Goal: Task Accomplishment & Management: Use online tool/utility

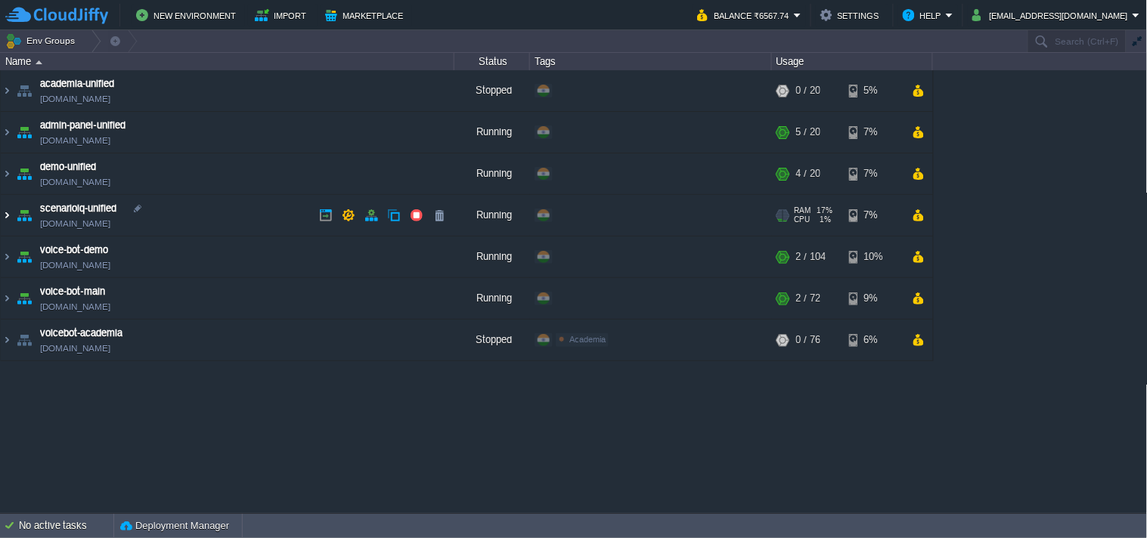
click at [0, 210] on table "academia-unified [DOMAIN_NAME] Stopped + Add to Env Group RAM 0% CPU 0% 0 / 20 …" at bounding box center [466, 215] width 933 height 291
click at [8, 212] on img at bounding box center [7, 215] width 12 height 41
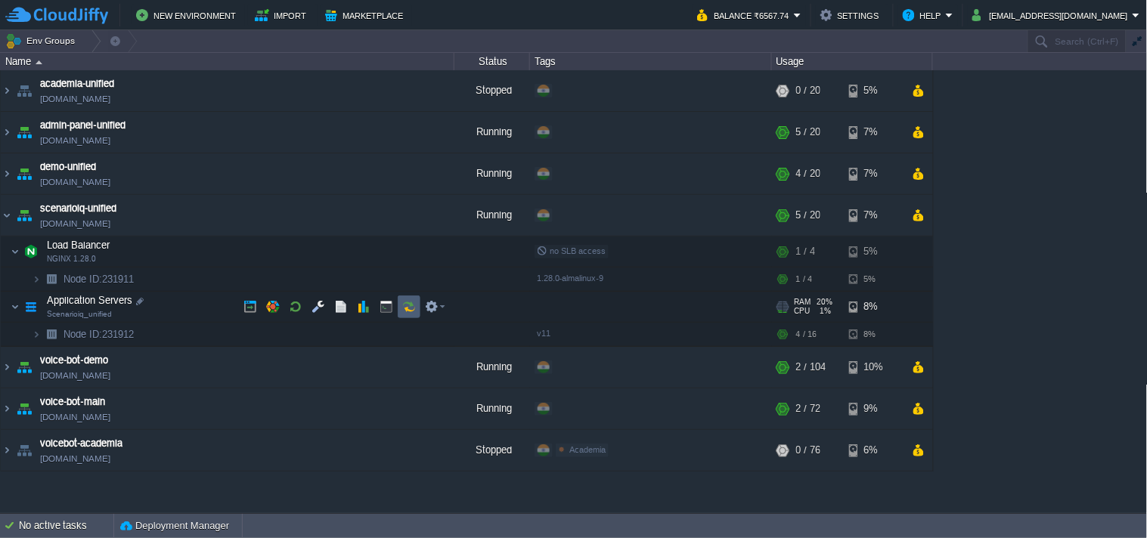
click at [401, 301] on td at bounding box center [409, 307] width 23 height 23
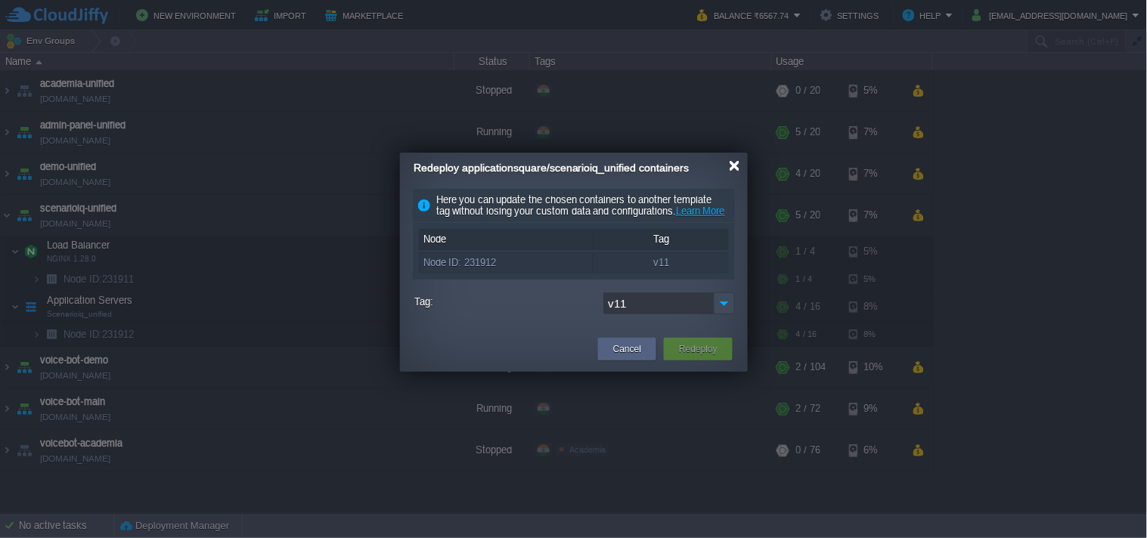
click at [729, 169] on div at bounding box center [734, 165] width 11 height 11
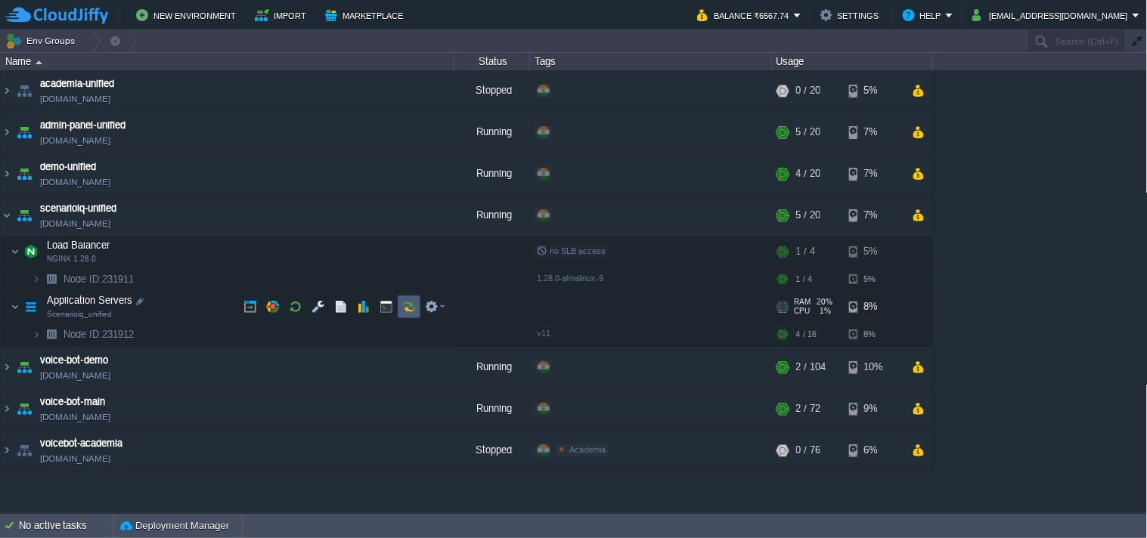
click at [403, 307] on button "button" at bounding box center [409, 307] width 14 height 14
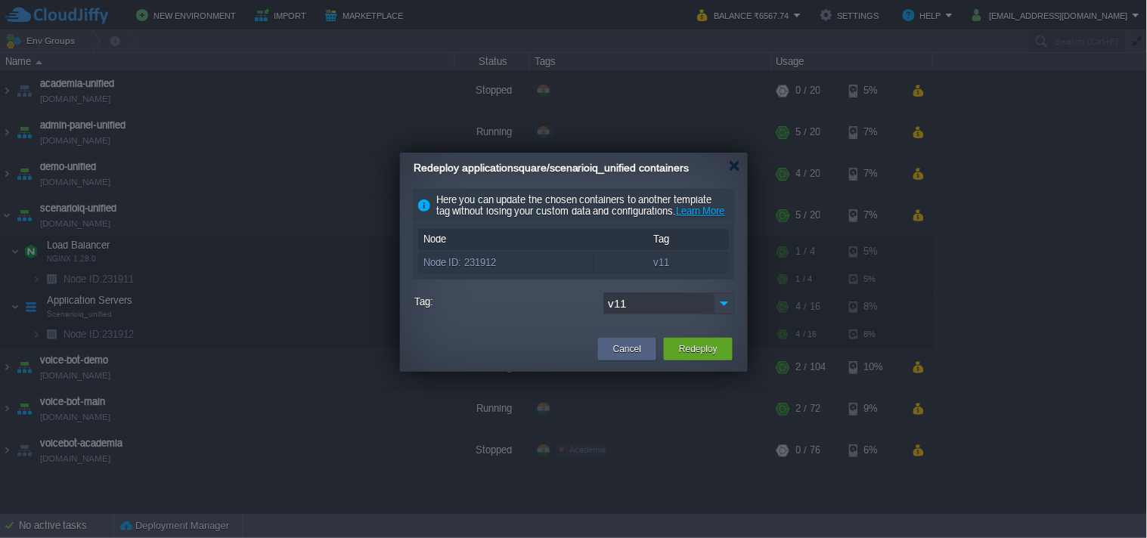
click at [735, 318] on div "Here you can update the chosen containers to another template tag without losin…" at bounding box center [574, 255] width 348 height 132
click at [727, 314] on img at bounding box center [724, 304] width 21 height 22
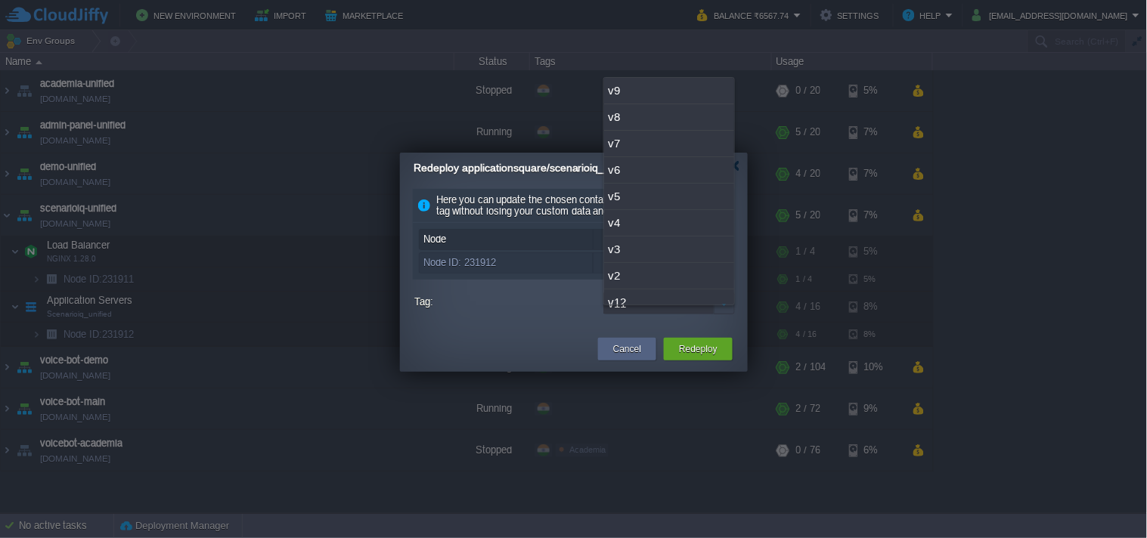
scroll to position [39, 0]
click at [676, 260] on div "v12" at bounding box center [669, 264] width 130 height 26
type input "v12"
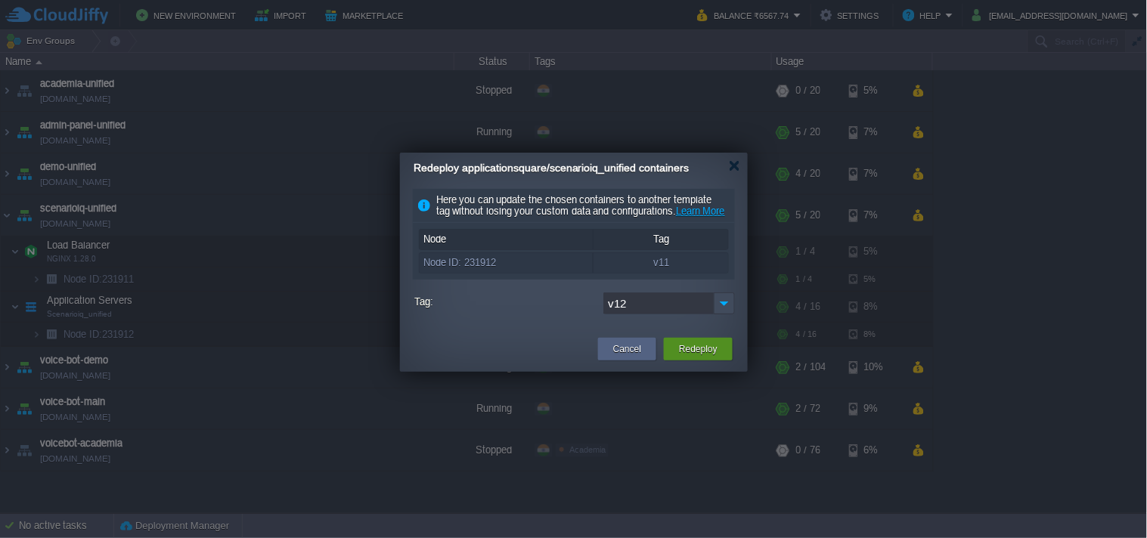
click at [713, 357] on button "Redeploy" at bounding box center [698, 349] width 39 height 15
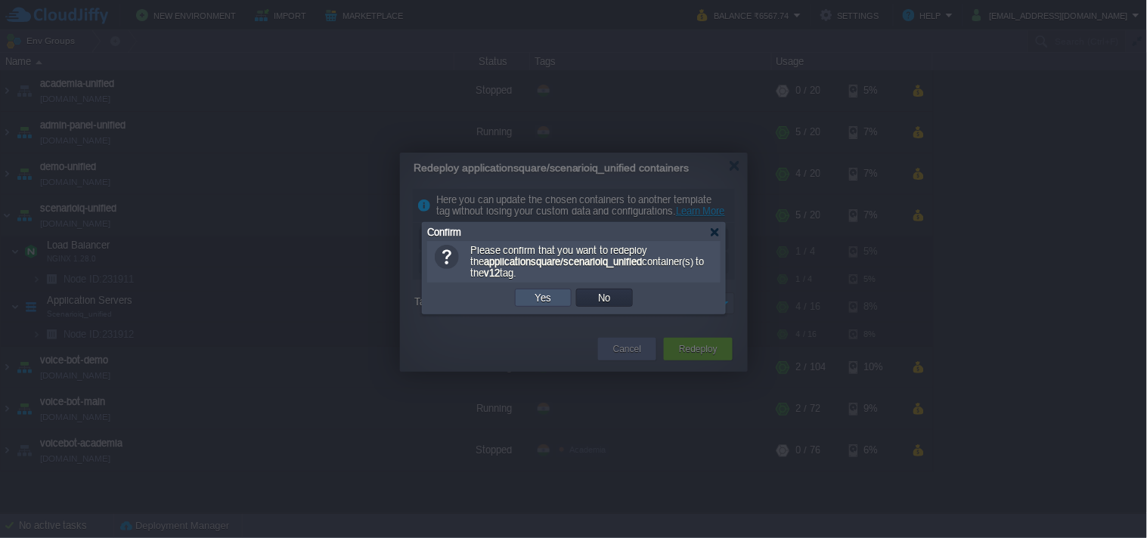
click at [554, 304] on button "Yes" at bounding box center [544, 298] width 26 height 14
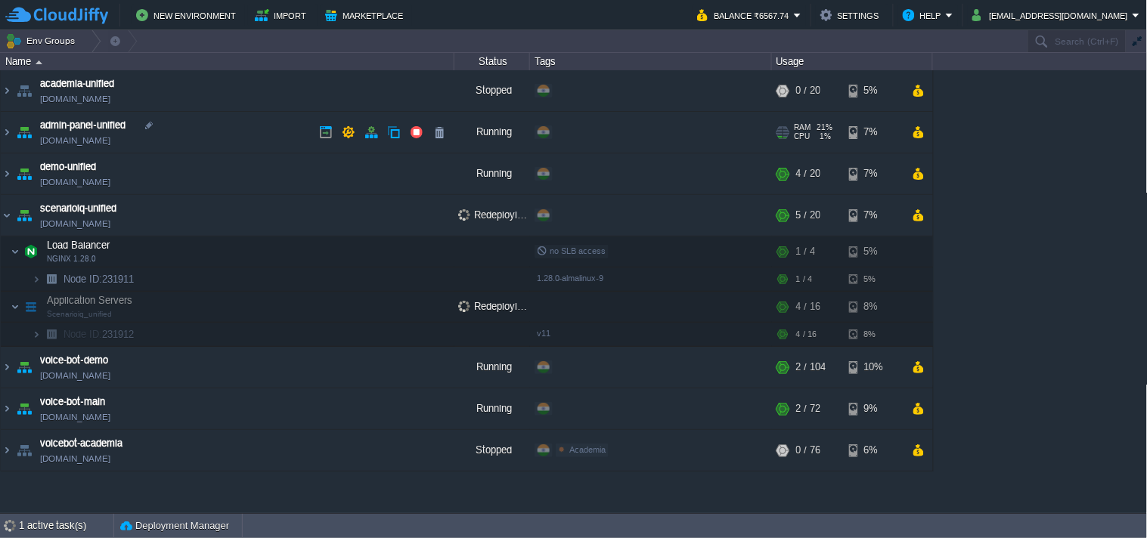
click at [110, 142] on link "[DOMAIN_NAME]" at bounding box center [75, 140] width 70 height 15
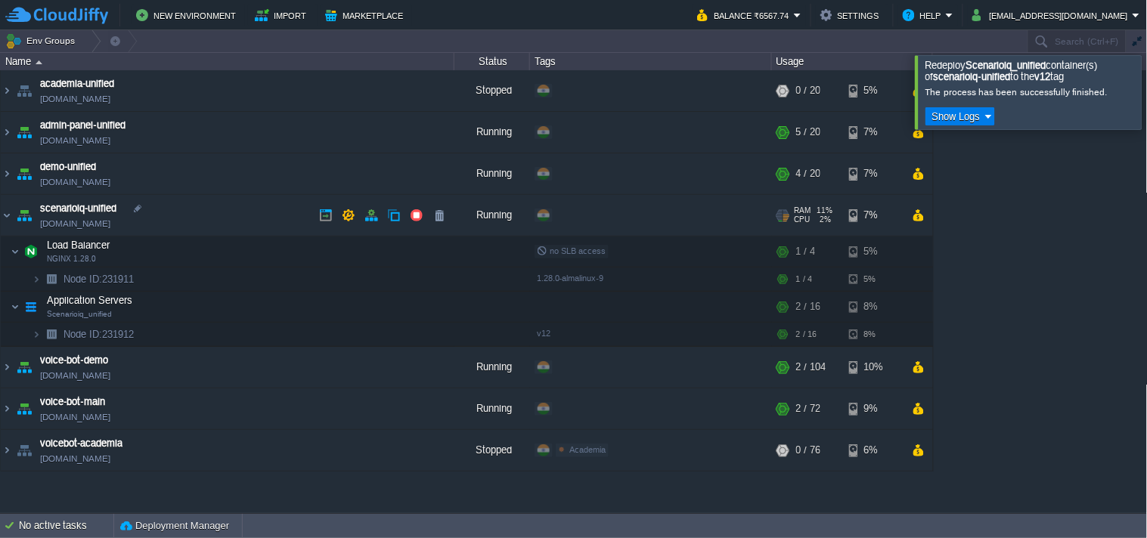
click at [110, 224] on link "[DOMAIN_NAME]" at bounding box center [75, 223] width 70 height 15
click at [1146, 104] on div at bounding box center [1166, 91] width 0 height 73
